Goal: Task Accomplishment & Management: Manage account settings

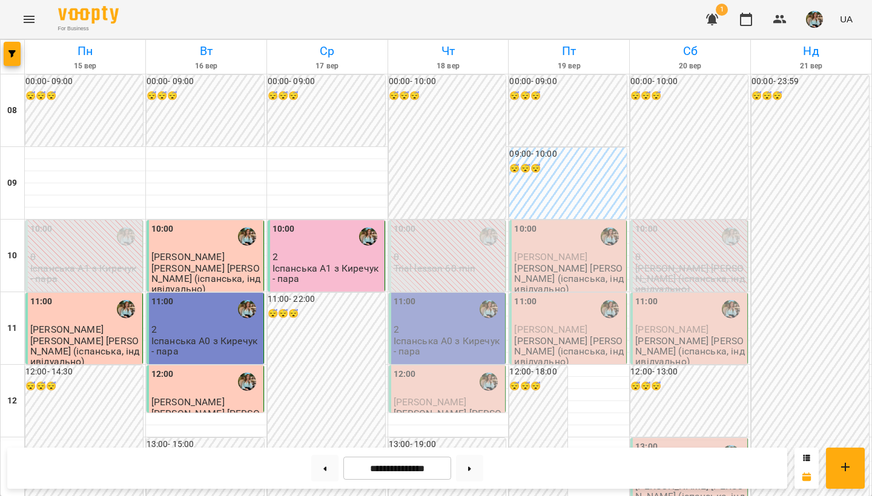
scroll to position [512, 0]
click at [470, 424] on button at bounding box center [469, 468] width 27 height 27
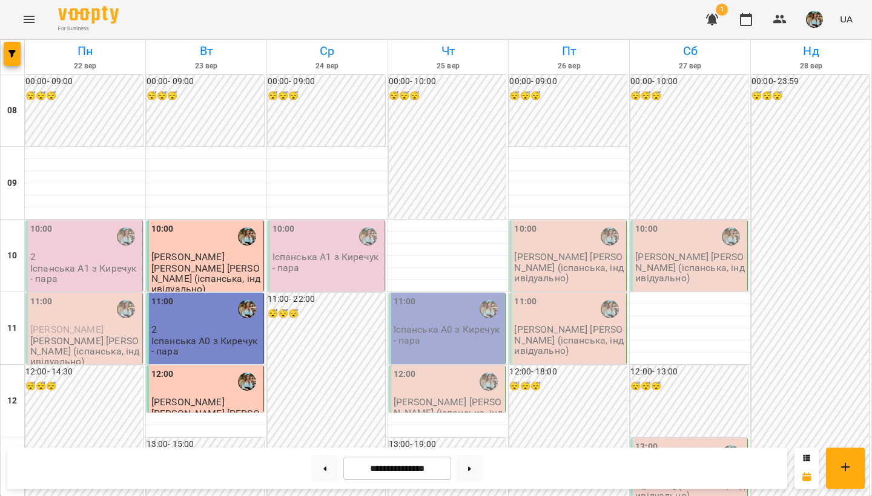
scroll to position [0, 0]
click at [324, 424] on button at bounding box center [324, 468] width 27 height 27
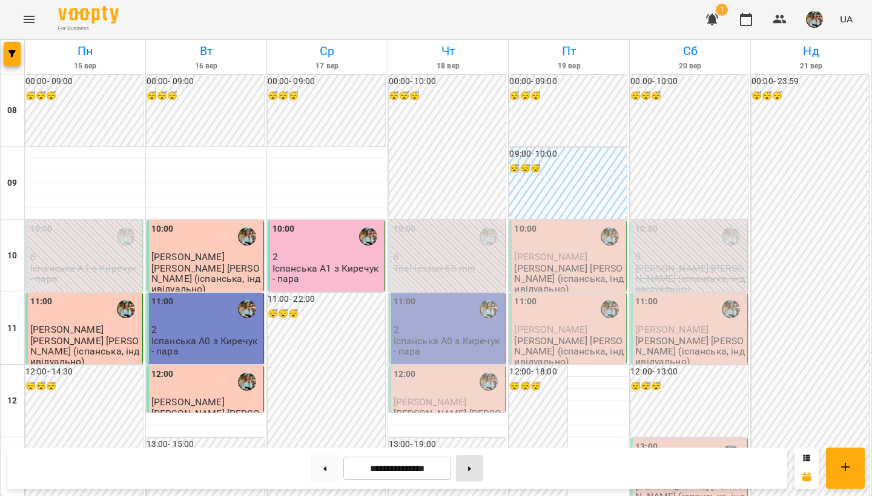
click at [471, 424] on icon at bounding box center [469, 469] width 3 height 5
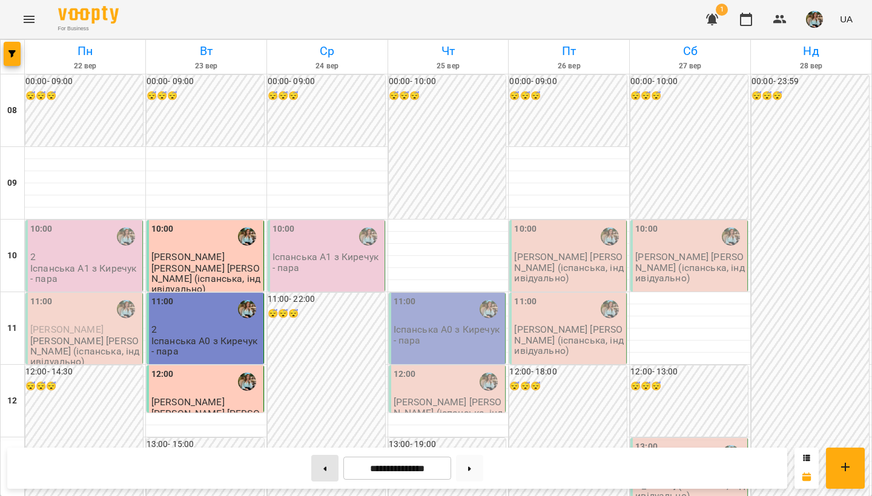
click at [320, 424] on button at bounding box center [324, 468] width 27 height 27
type input "**********"
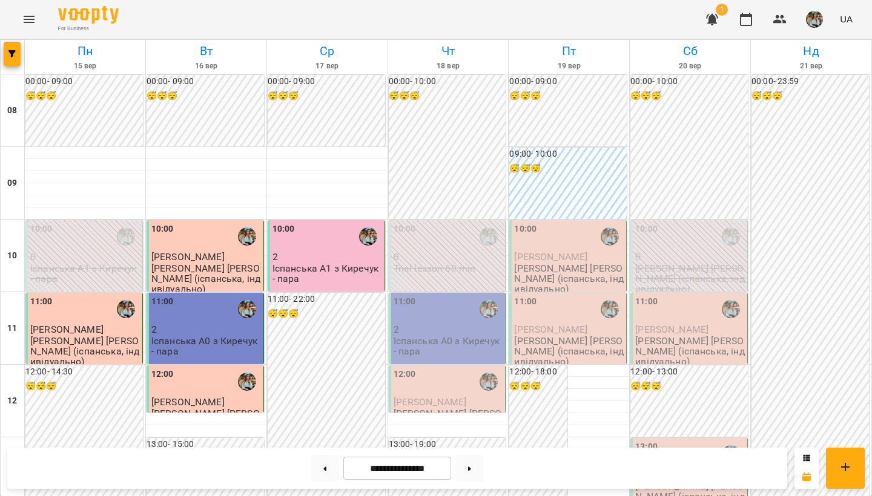
scroll to position [40, 0]
click at [433, 223] on div "10:00" at bounding box center [448, 237] width 110 height 28
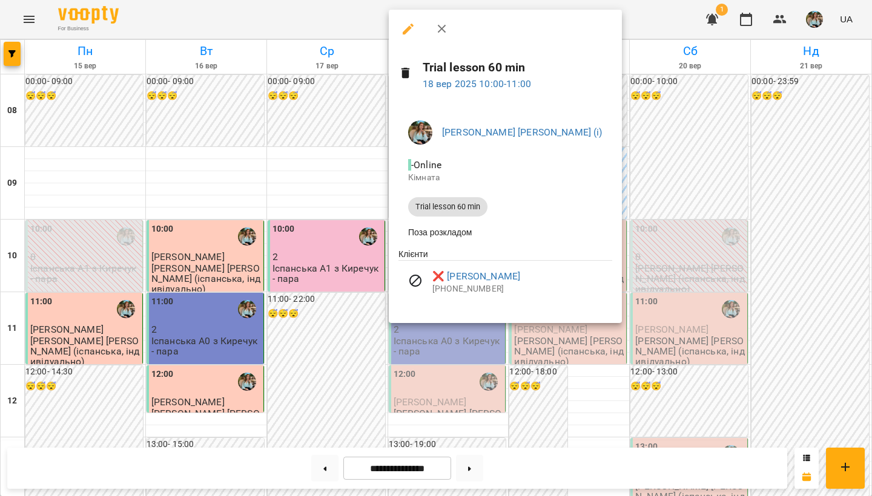
click at [329, 113] on div at bounding box center [436, 248] width 872 height 496
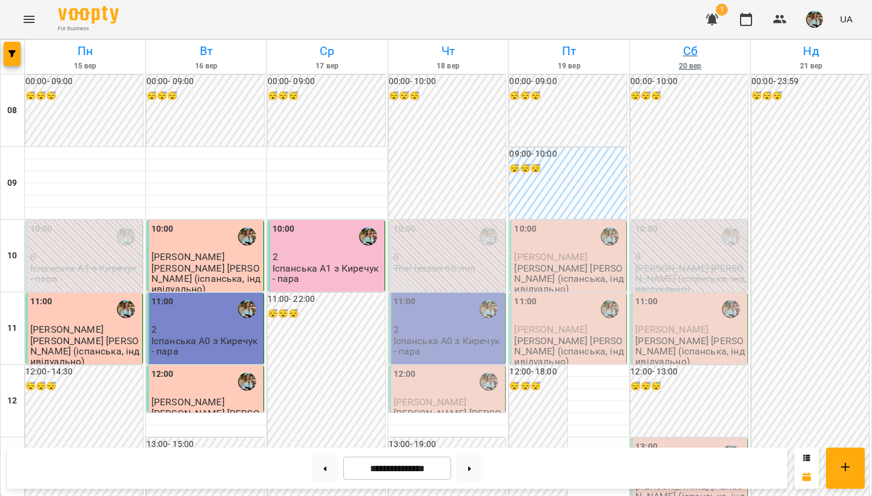
scroll to position [0, 0]
click at [812, 22] on img "button" at bounding box center [814, 19] width 17 height 17
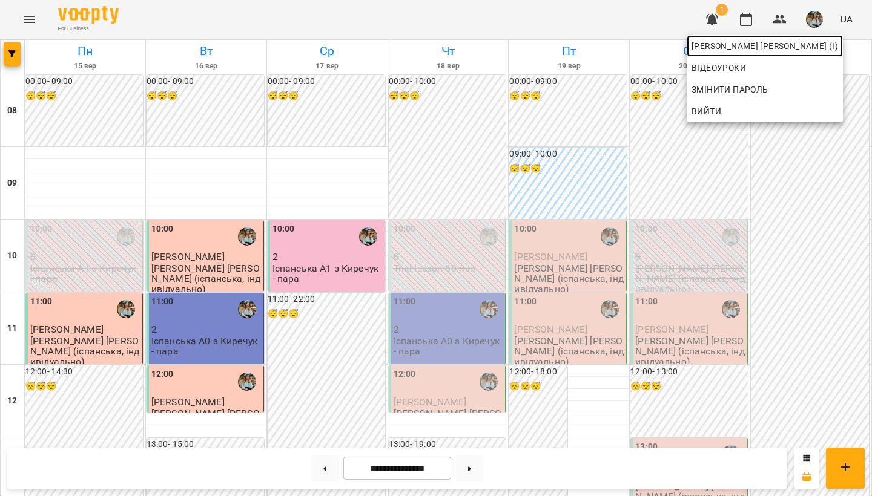
click at [791, 49] on span "[PERSON_NAME] [PERSON_NAME] (і)" at bounding box center [764, 46] width 146 height 15
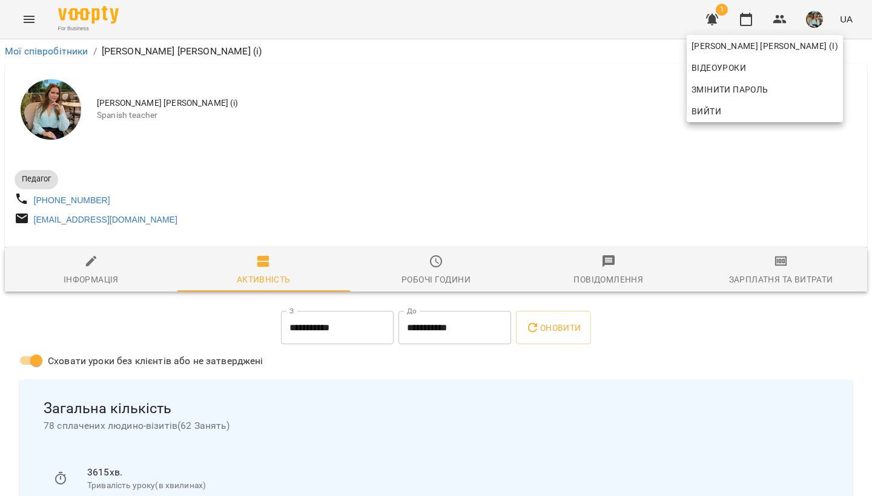
click at [415, 195] on div at bounding box center [436, 248] width 872 height 496
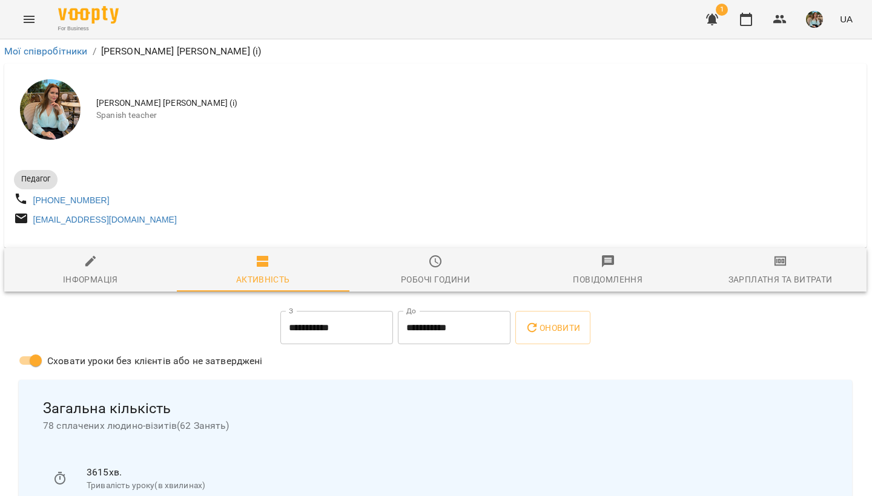
scroll to position [0, 1]
